Goal: Task Accomplishment & Management: Complete application form

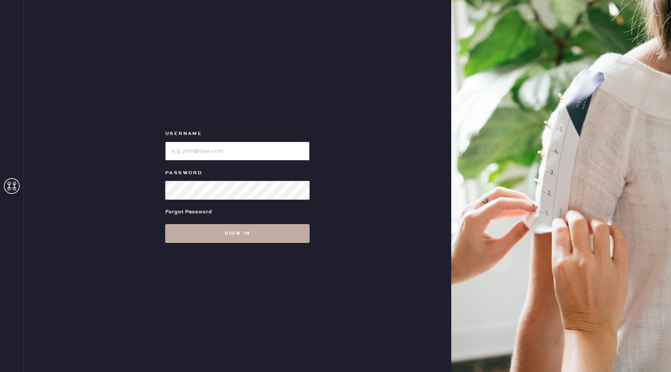
type input "reformationuppereastside"
click at [201, 231] on button "Sign in" at bounding box center [237, 233] width 144 height 19
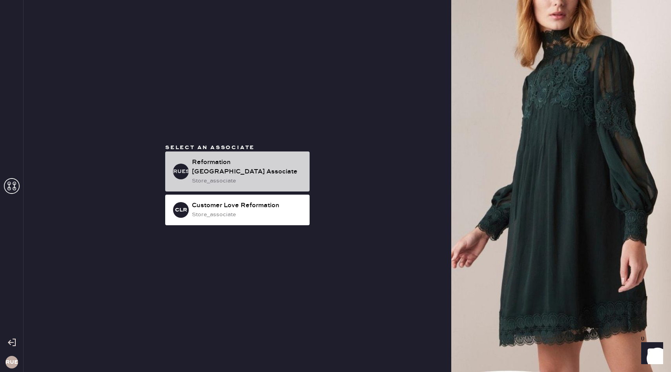
click at [216, 186] on div "RUESA Reformation [GEOGRAPHIC_DATA] Associate store_associate" at bounding box center [237, 171] width 144 height 40
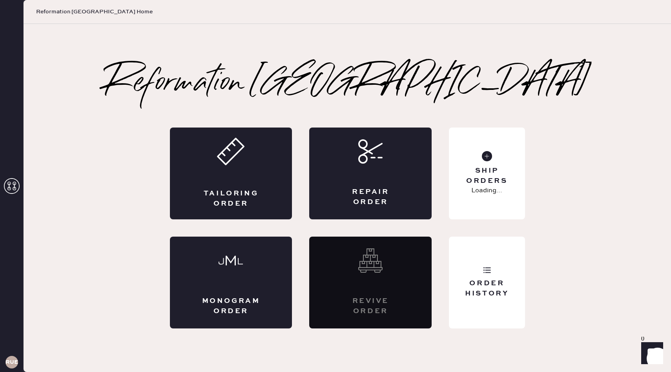
click at [216, 186] on div "Tailoring Order" at bounding box center [231, 174] width 122 height 92
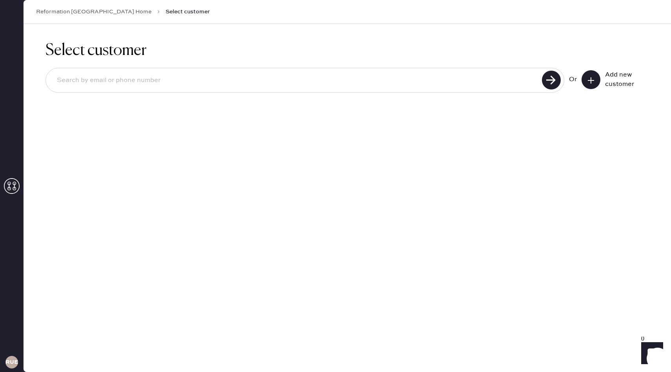
click at [175, 68] on div at bounding box center [305, 80] width 519 height 25
click at [175, 80] on input at bounding box center [295, 80] width 489 height 18
type input "[EMAIL_ADDRESS][DOMAIN_NAME]"
drag, startPoint x: 136, startPoint y: 80, endPoint x: 0, endPoint y: 80, distance: 135.8
click at [0, 80] on div "RUESA Reformation [GEOGRAPHIC_DATA] Home Select customer Select customer [EMAIL…" at bounding box center [335, 186] width 671 height 372
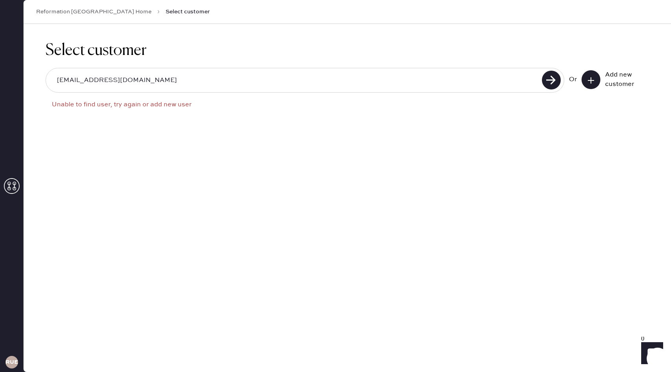
click at [600, 72] on div "Add new customer" at bounding box center [616, 79] width 68 height 19
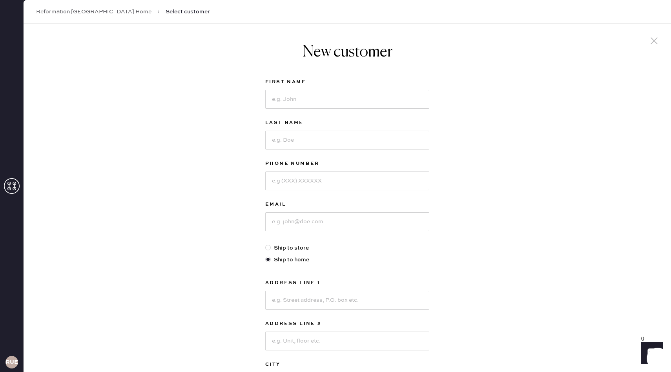
click at [321, 212] on div at bounding box center [347, 221] width 164 height 20
click at [308, 224] on input at bounding box center [347, 221] width 164 height 19
paste input "[EMAIL_ADDRESS][DOMAIN_NAME]"
type input "[EMAIL_ADDRESS][DOMAIN_NAME]"
click at [301, 101] on input at bounding box center [347, 99] width 164 height 19
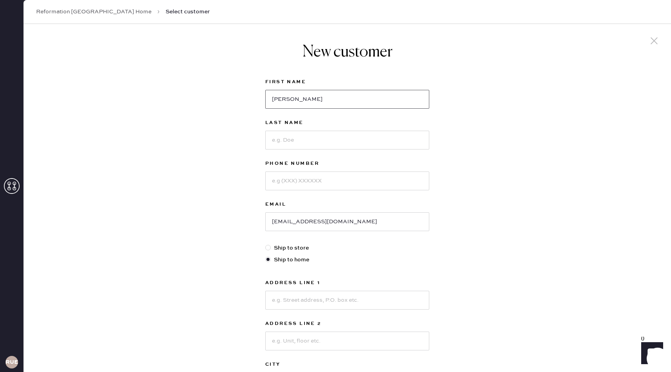
type input "[PERSON_NAME]"
click at [307, 138] on input at bounding box center [347, 140] width 164 height 19
type input "Ligansky"
click at [326, 185] on input at bounding box center [347, 181] width 164 height 19
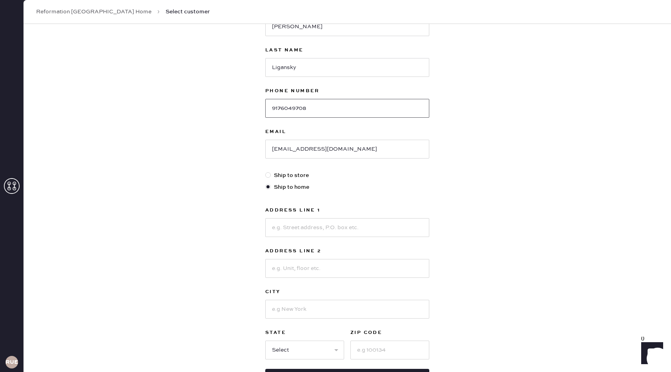
type input "9176049708"
click at [301, 227] on input at bounding box center [347, 227] width 164 height 19
type input "[STREET_ADDRESS]"
click at [312, 266] on input at bounding box center [347, 268] width 164 height 19
type input "#11CD"
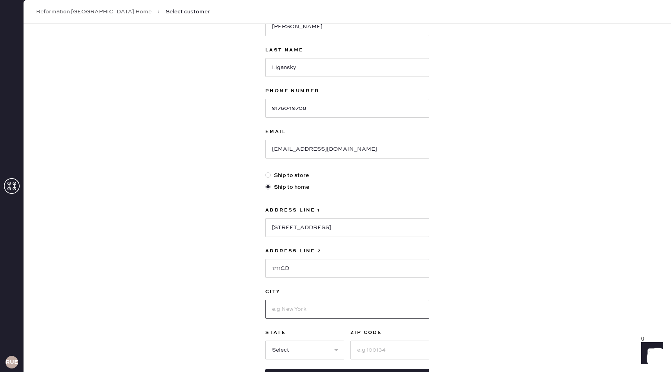
click at [326, 309] on input at bounding box center [347, 309] width 164 height 19
type input "[US_STATE]"
click at [286, 346] on select "Select AK AL AR AZ CA CO CT [GEOGRAPHIC_DATA] DE FL [GEOGRAPHIC_DATA] HI [GEOGR…" at bounding box center [304, 350] width 79 height 19
select select "NY"
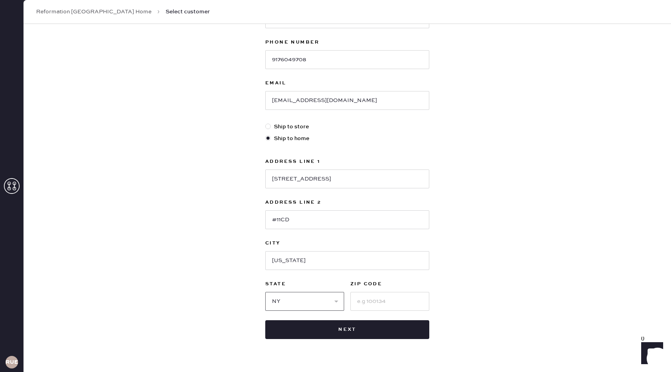
scroll to position [122, 0]
click at [378, 301] on input at bounding box center [389, 300] width 79 height 19
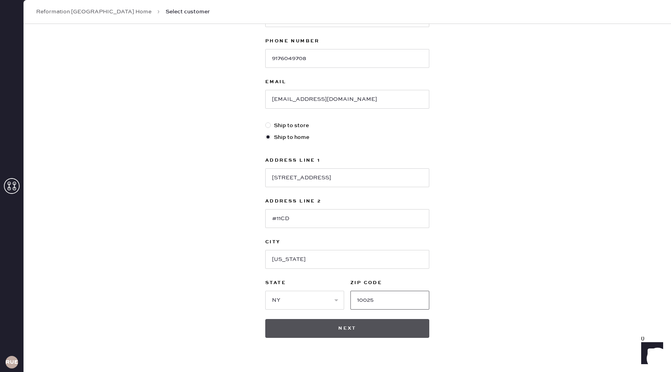
type input "10025"
click at [368, 332] on button "Next" at bounding box center [347, 328] width 164 height 19
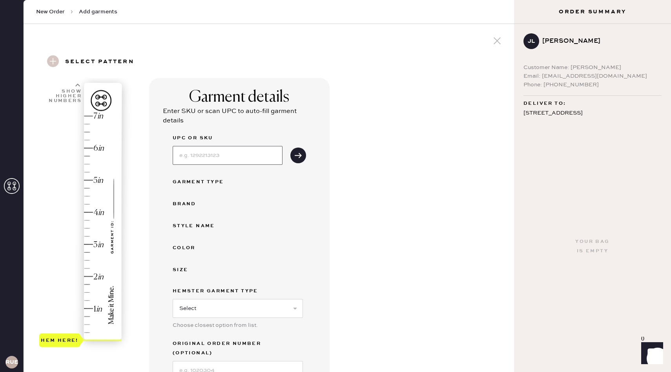
click at [201, 160] on input at bounding box center [228, 155] width 110 height 19
type input "1309841BLK0XS"
click at [294, 157] on icon "submit" at bounding box center [298, 155] width 8 height 8
select select "8"
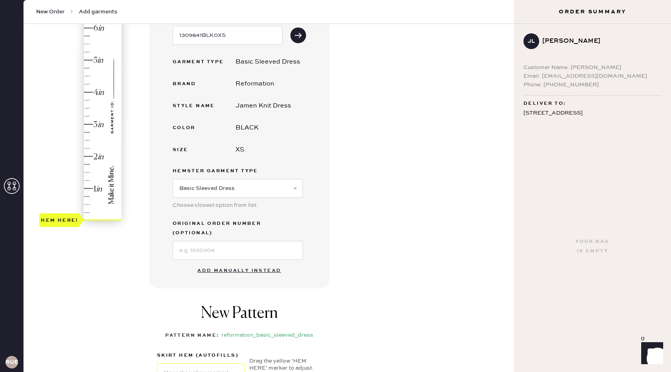
scroll to position [95, 0]
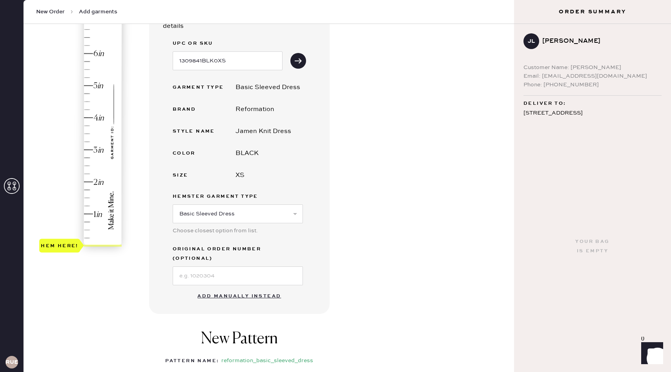
type input "6"
click at [88, 52] on div "Hem here!" at bounding box center [81, 134] width 84 height 232
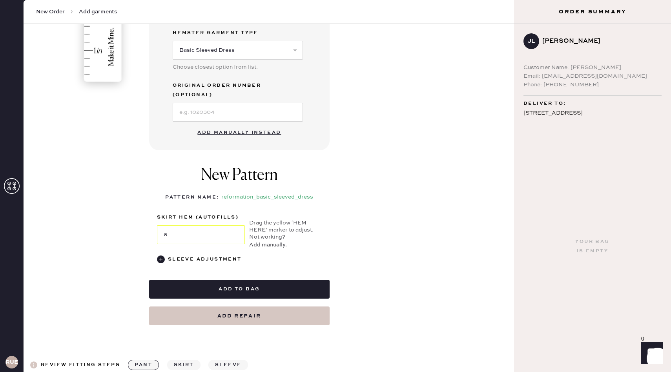
scroll to position [262, 0]
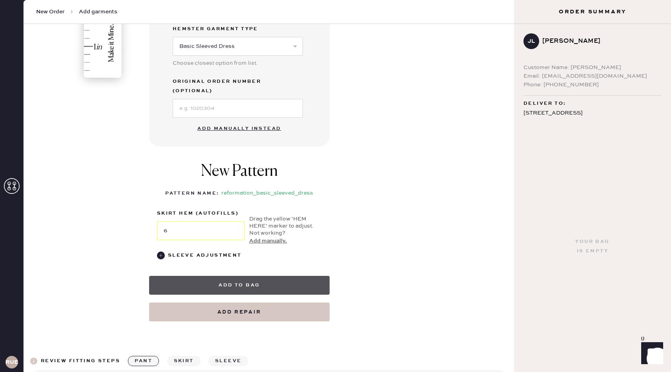
click at [312, 277] on button "Add to bag" at bounding box center [239, 285] width 181 height 19
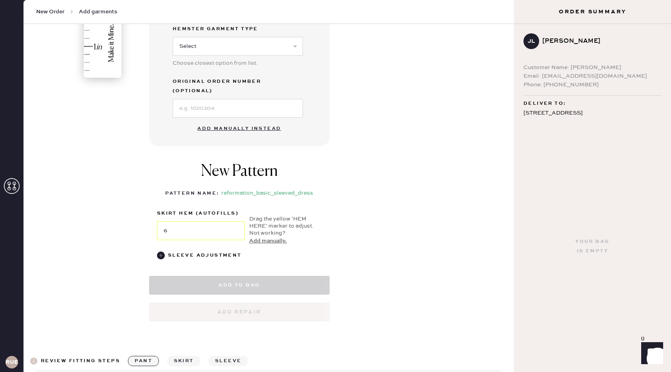
select select "8"
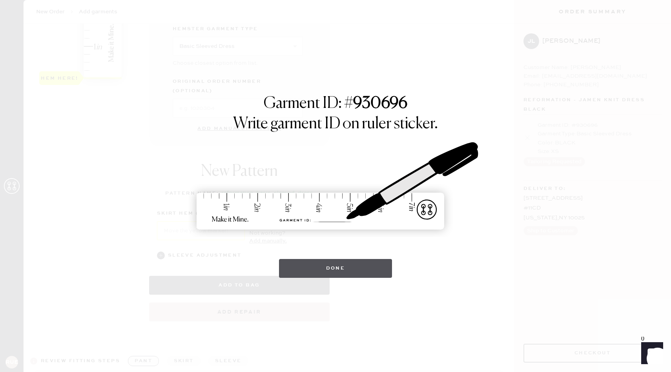
click at [351, 267] on button "Done" at bounding box center [335, 268] width 113 height 19
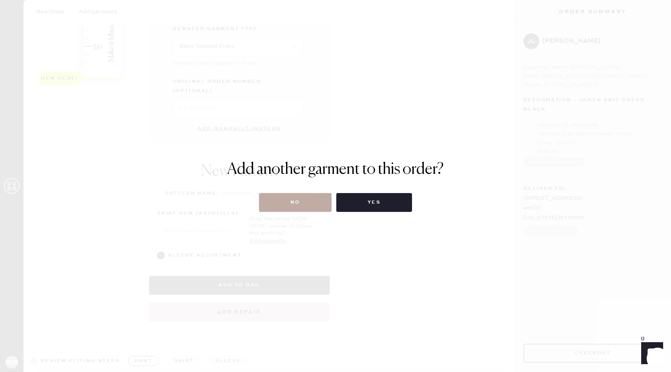
click at [312, 208] on button "No" at bounding box center [295, 202] width 73 height 19
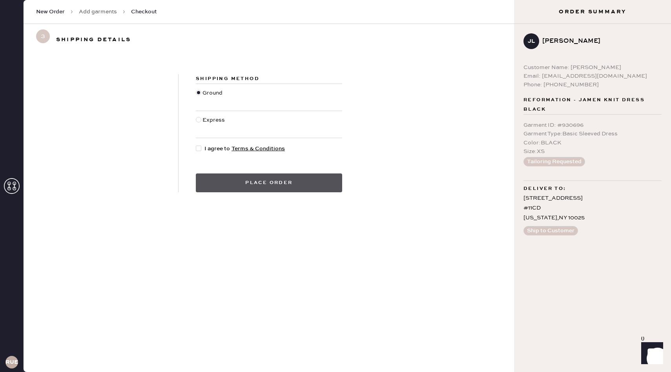
click at [314, 177] on button "Place order" at bounding box center [269, 182] width 146 height 19
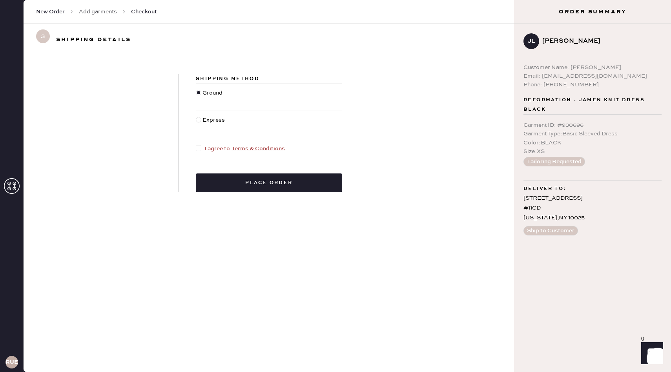
click at [197, 148] on div at bounding box center [198, 148] width 5 height 5
click at [196, 145] on input "I agree to Terms & Conditions" at bounding box center [196, 144] width 0 height 0
checkbox input "true"
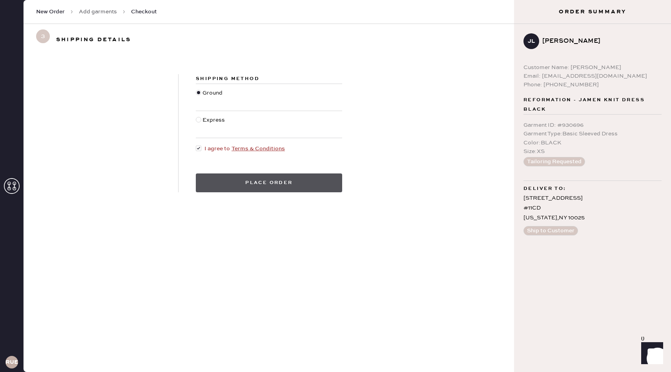
click at [217, 179] on button "Place order" at bounding box center [269, 182] width 146 height 19
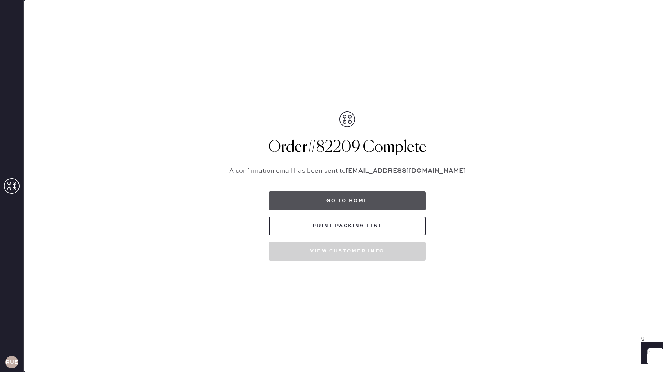
click at [290, 200] on button "Go to home" at bounding box center [347, 201] width 157 height 19
